Goal: Use online tool/utility: Utilize a website feature to perform a specific function

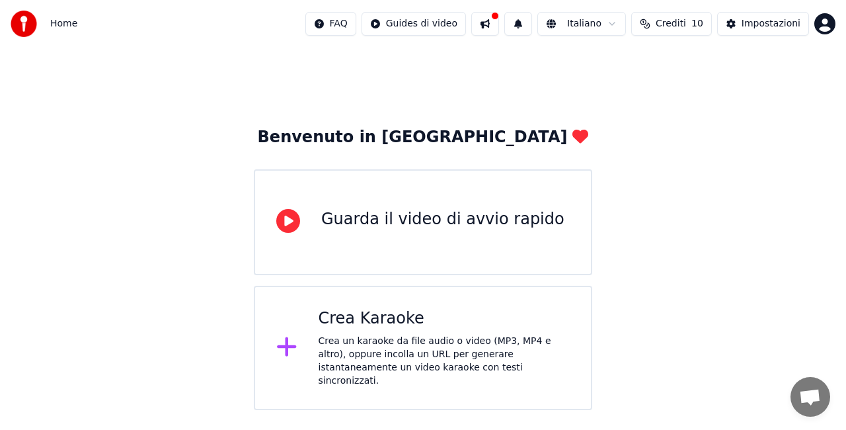
click at [391, 356] on div "Crea un karaoke da file audio o video (MP3, MP4 e altro), oppure incolla un URL…" at bounding box center [445, 361] width 252 height 53
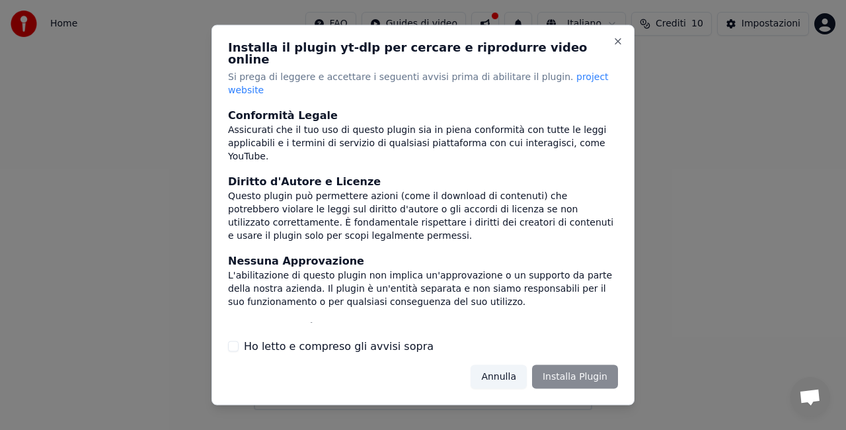
click at [362, 338] on label "Ho letto e compreso gli avvisi sopra" at bounding box center [339, 346] width 190 height 16
click at [239, 341] on button "Ho letto e compreso gli avvisi sopra" at bounding box center [233, 346] width 11 height 11
click at [552, 368] on button "Installa Plugin" at bounding box center [575, 376] width 86 height 24
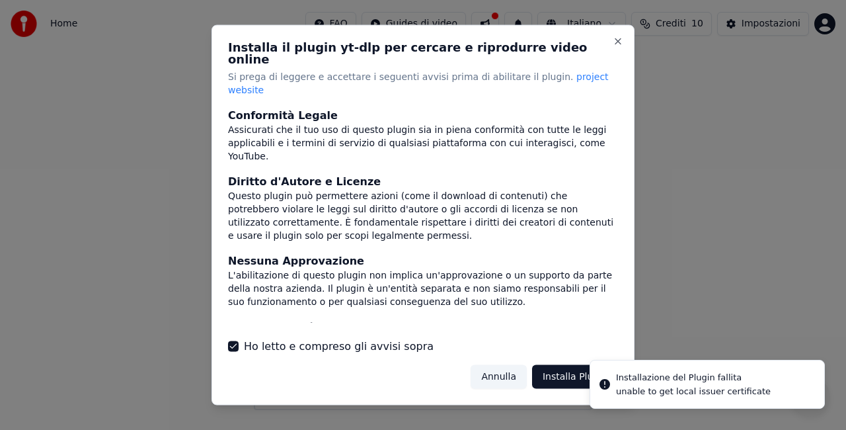
scroll to position [144, 0]
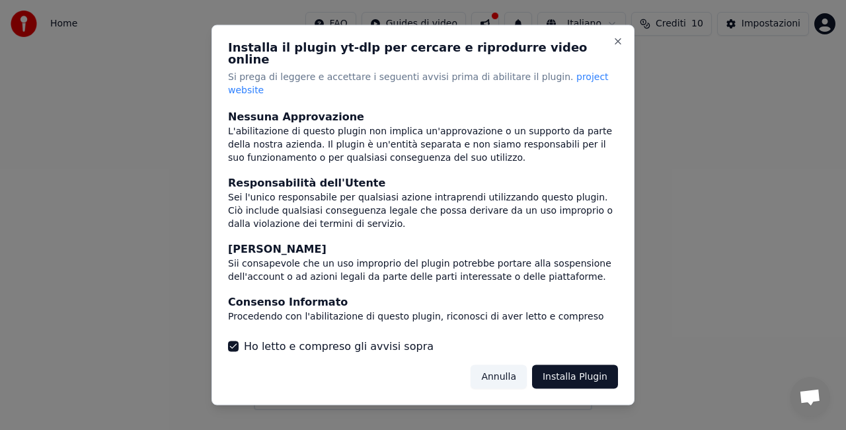
click at [618, 60] on h2 "Installa il plugin yt-dlp per cercare e riprodurre video online" at bounding box center [423, 54] width 390 height 24
click at [619, 48] on div "Installa il plugin yt-dlp per cercare e riprodurre video online Si prega di leg…" at bounding box center [423, 215] width 423 height 380
click at [619, 47] on button "Close" at bounding box center [618, 41] width 11 height 11
click at [526, 364] on button "Annulla" at bounding box center [499, 376] width 56 height 24
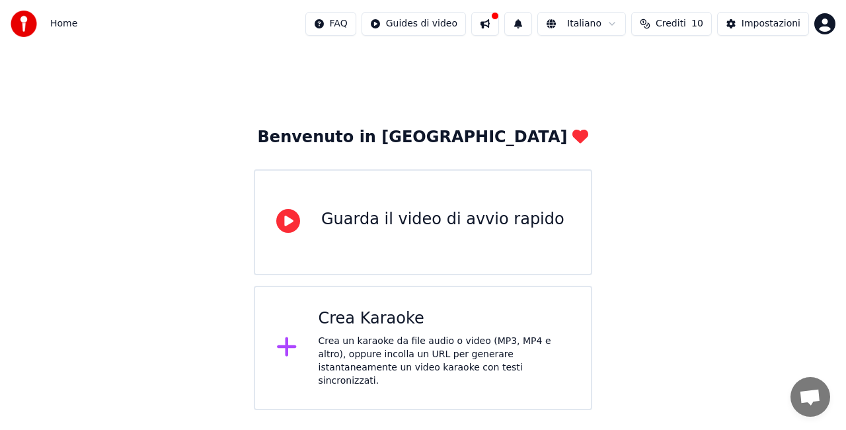
click at [838, 1] on div "Home FAQ Guides di video Italiano Crediti 10 Impostazioni" at bounding box center [423, 24] width 846 height 48
